Goal: Task Accomplishment & Management: Manage account settings

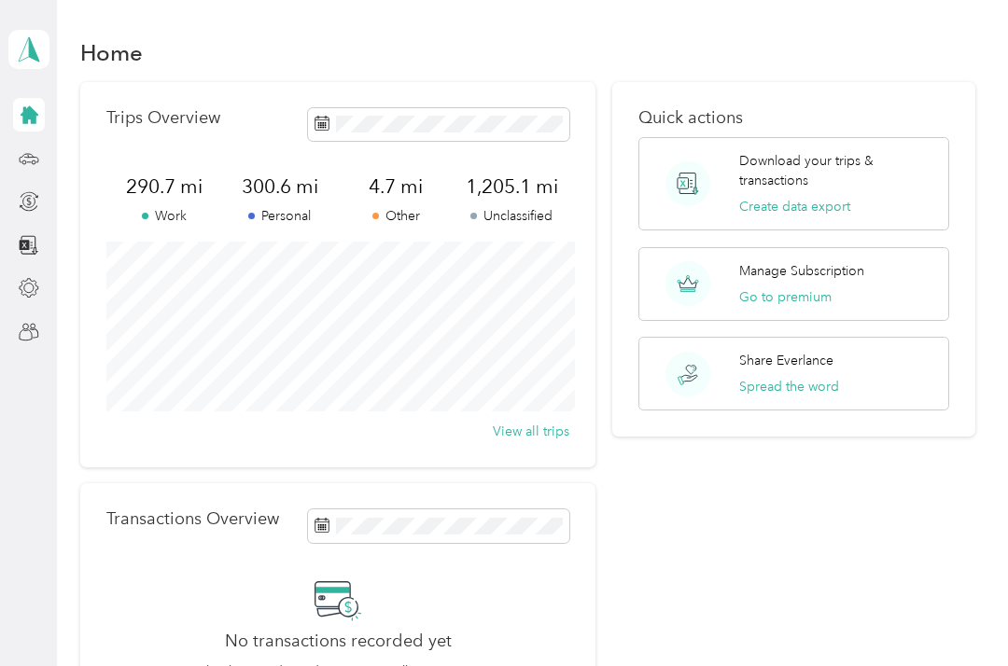
click at [38, 277] on div at bounding box center [29, 289] width 32 height 34
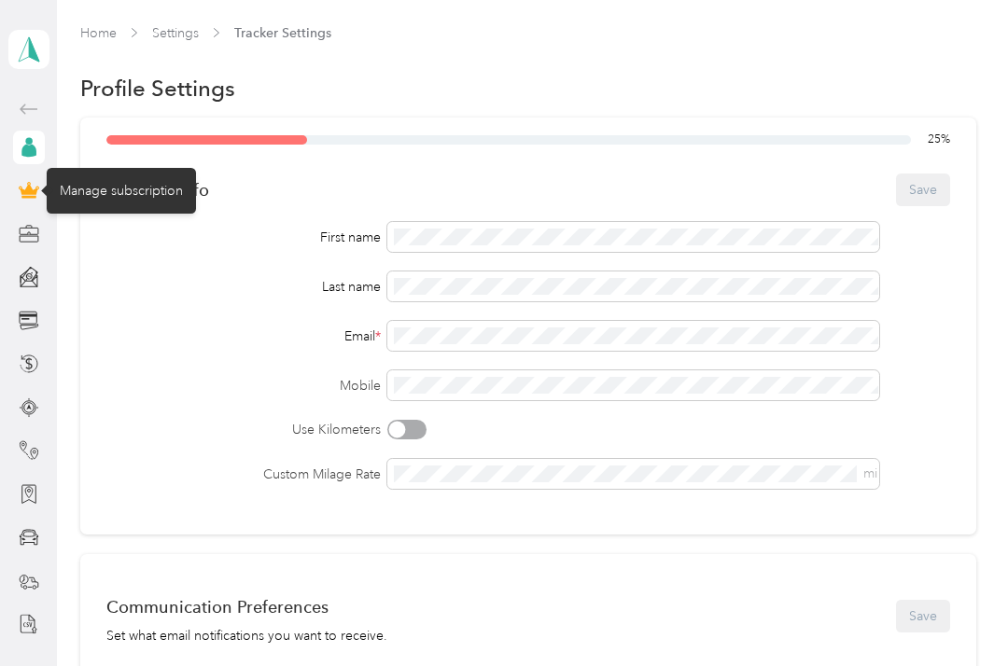
click at [104, 201] on div "Manage subscription" at bounding box center [121, 191] width 149 height 46
click at [112, 183] on div "Manage subscription" at bounding box center [121, 191] width 149 height 46
click at [127, 185] on div "Manage subscription" at bounding box center [121, 191] width 149 height 46
click at [127, 184] on div "Manage subscription" at bounding box center [121, 191] width 149 height 46
click at [33, 175] on div at bounding box center [29, 191] width 32 height 34
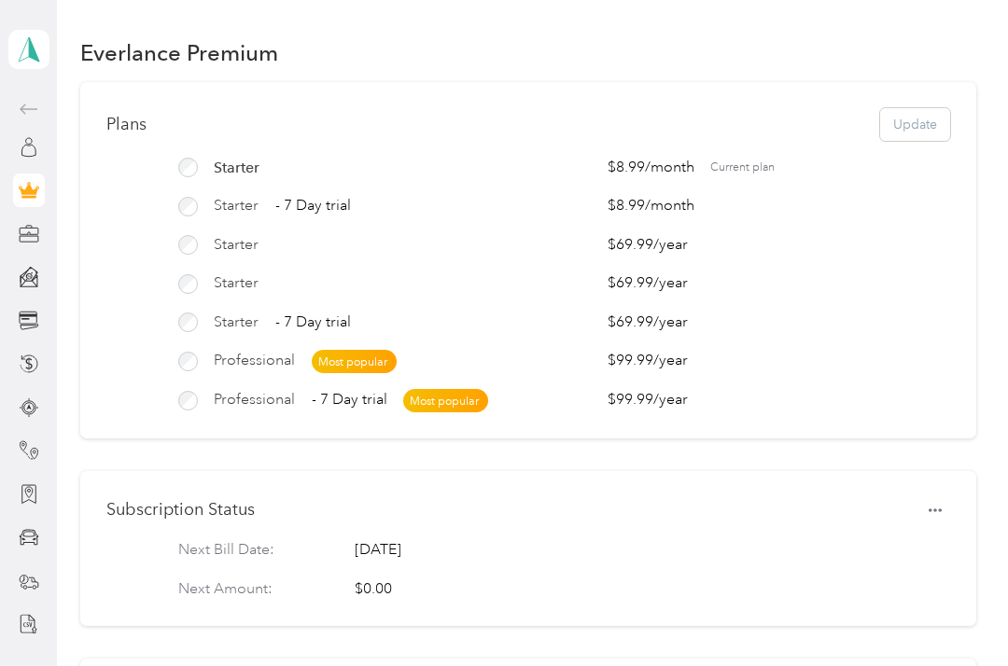
click at [521, 104] on div "Plans Update Starter $8.99 / month Current plan Starter - 7 Day trial $8.99 / m…" at bounding box center [528, 260] width 896 height 356
click at [950, 497] on button "button" at bounding box center [935, 510] width 30 height 26
click at [921, 535] on span "Set to cancel" at bounding box center [909, 536] width 76 height 20
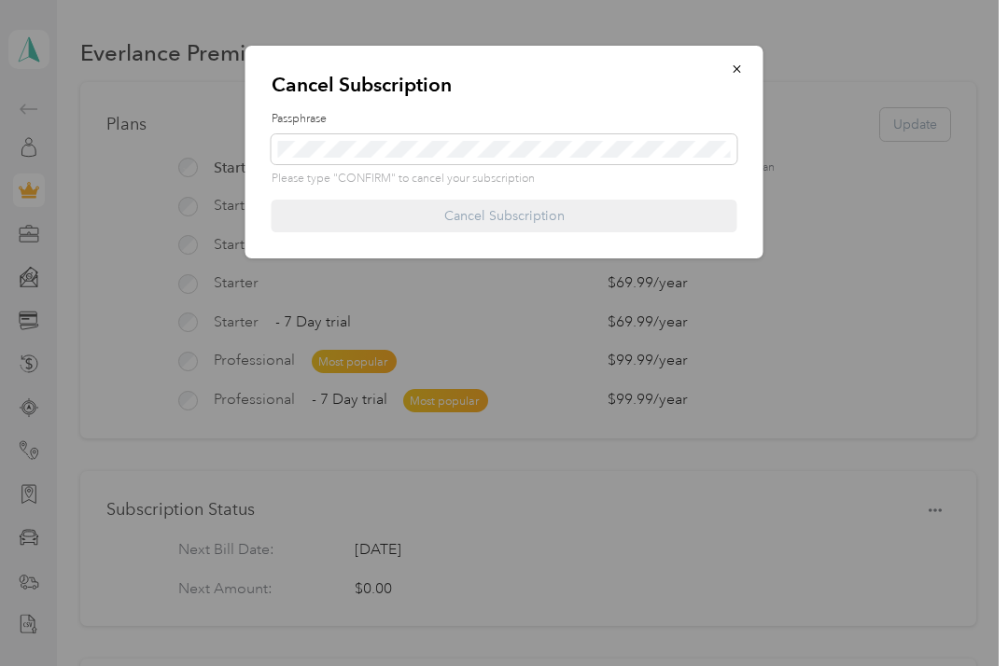
click at [909, 17] on div at bounding box center [504, 333] width 1008 height 666
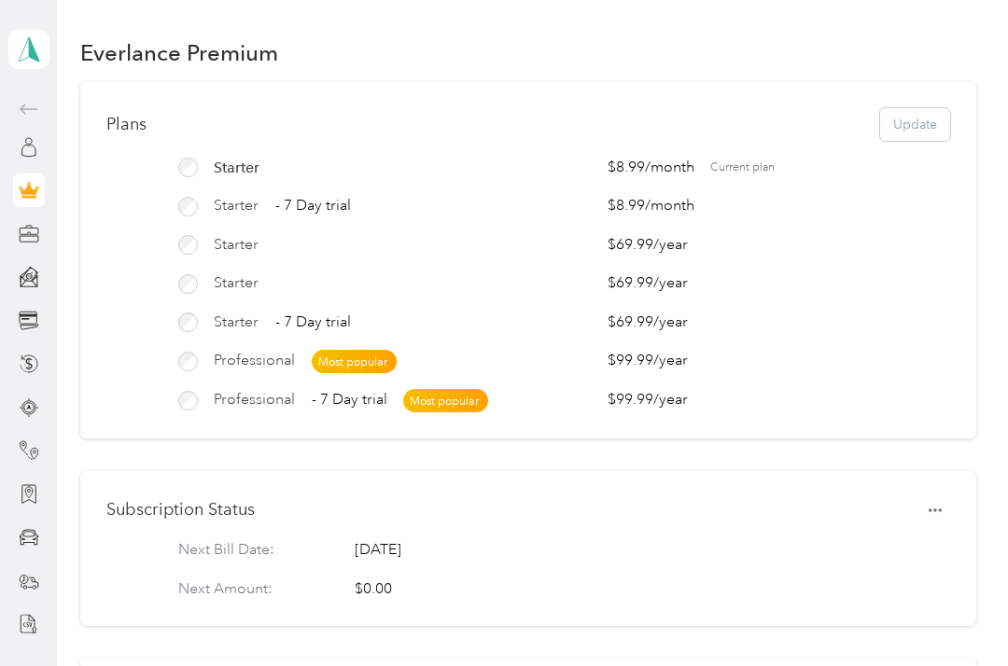
click at [950, 502] on button "button" at bounding box center [935, 510] width 30 height 26
click at [901, 543] on span "Set to cancel" at bounding box center [909, 536] width 76 height 20
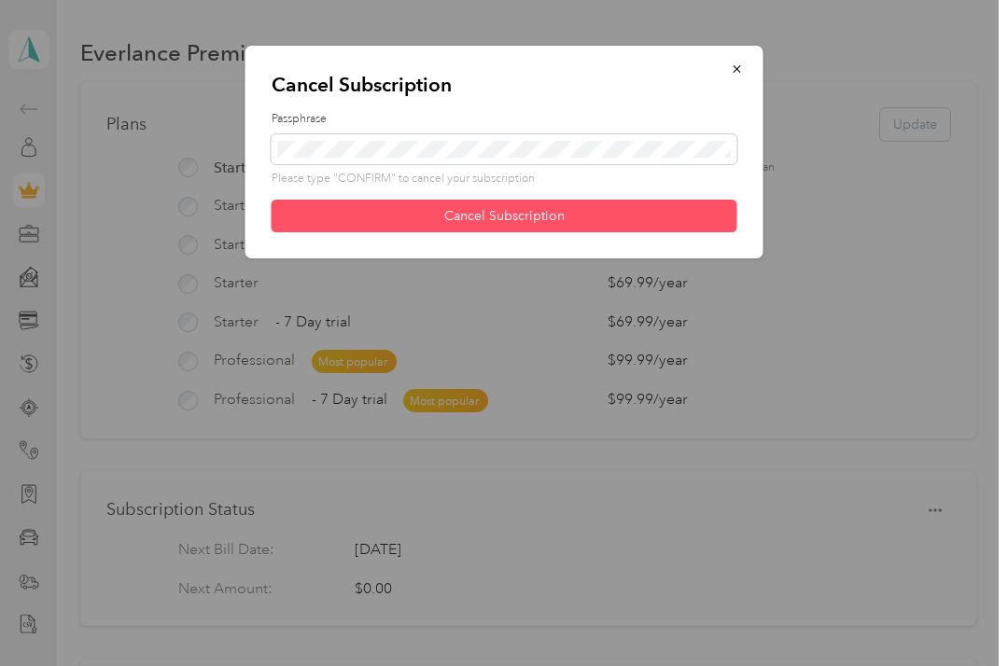
click at [665, 219] on button "Cancel Subscription" at bounding box center [505, 216] width 466 height 33
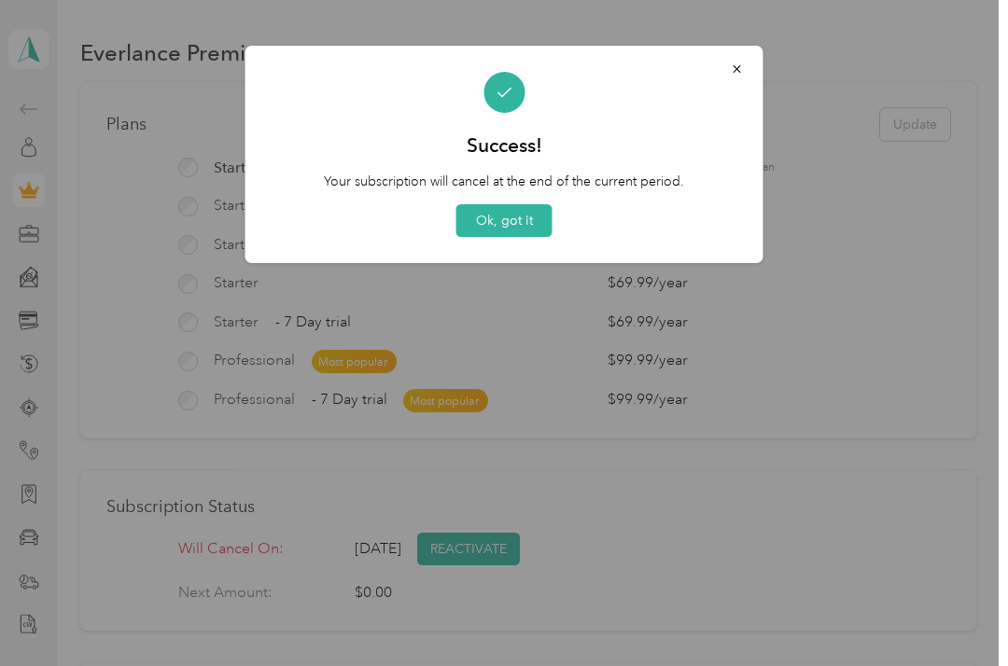
click at [506, 210] on button "Ok, got it" at bounding box center [504, 220] width 96 height 33
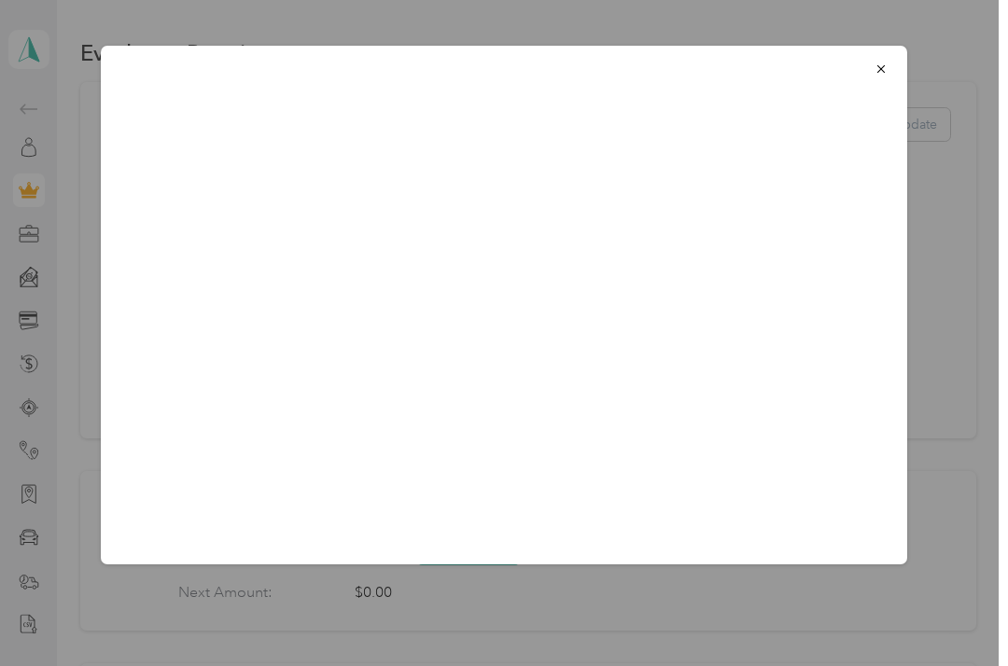
click at [878, 75] on icon "button" at bounding box center [880, 69] width 13 height 13
